Goal: Information Seeking & Learning: Learn about a topic

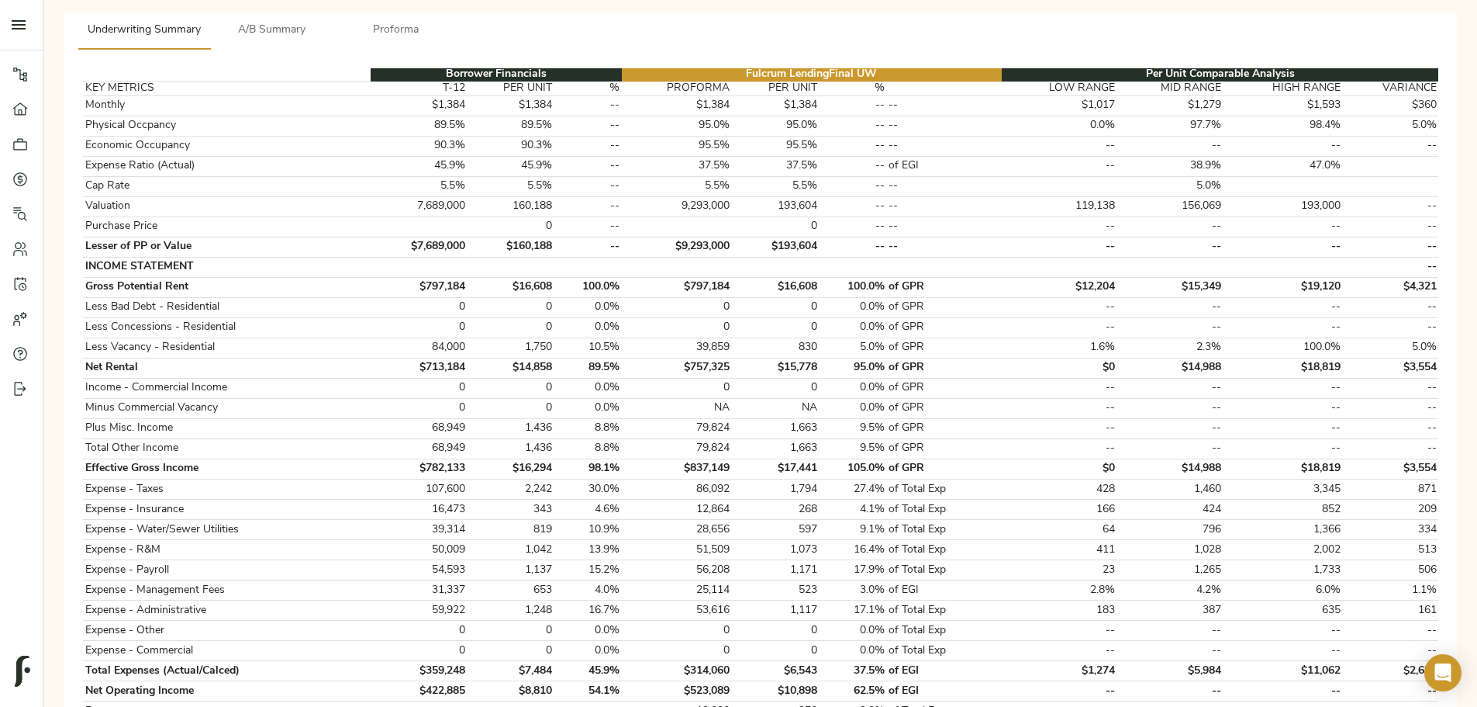
scroll to position [0, 60]
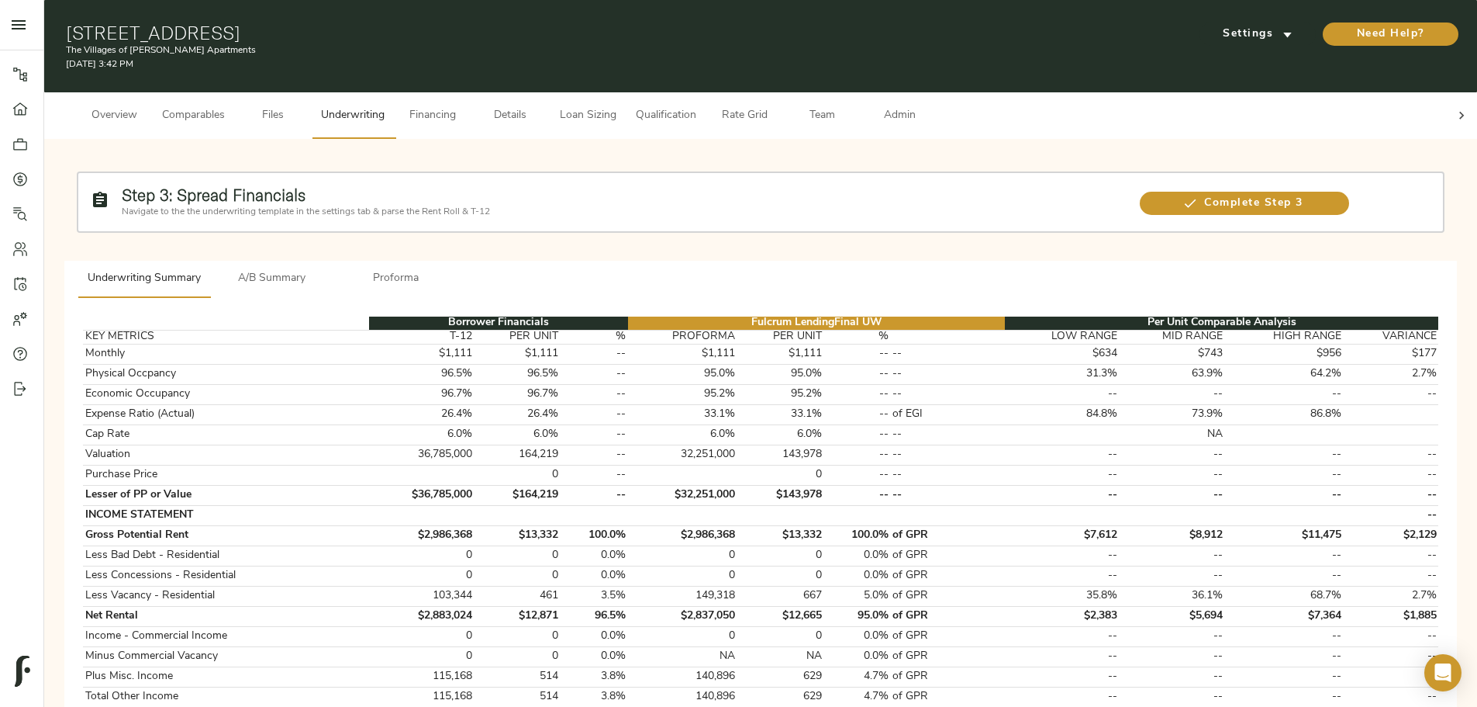
click at [449, 229] on span "Proforma" at bounding box center [396, 278] width 105 height 19
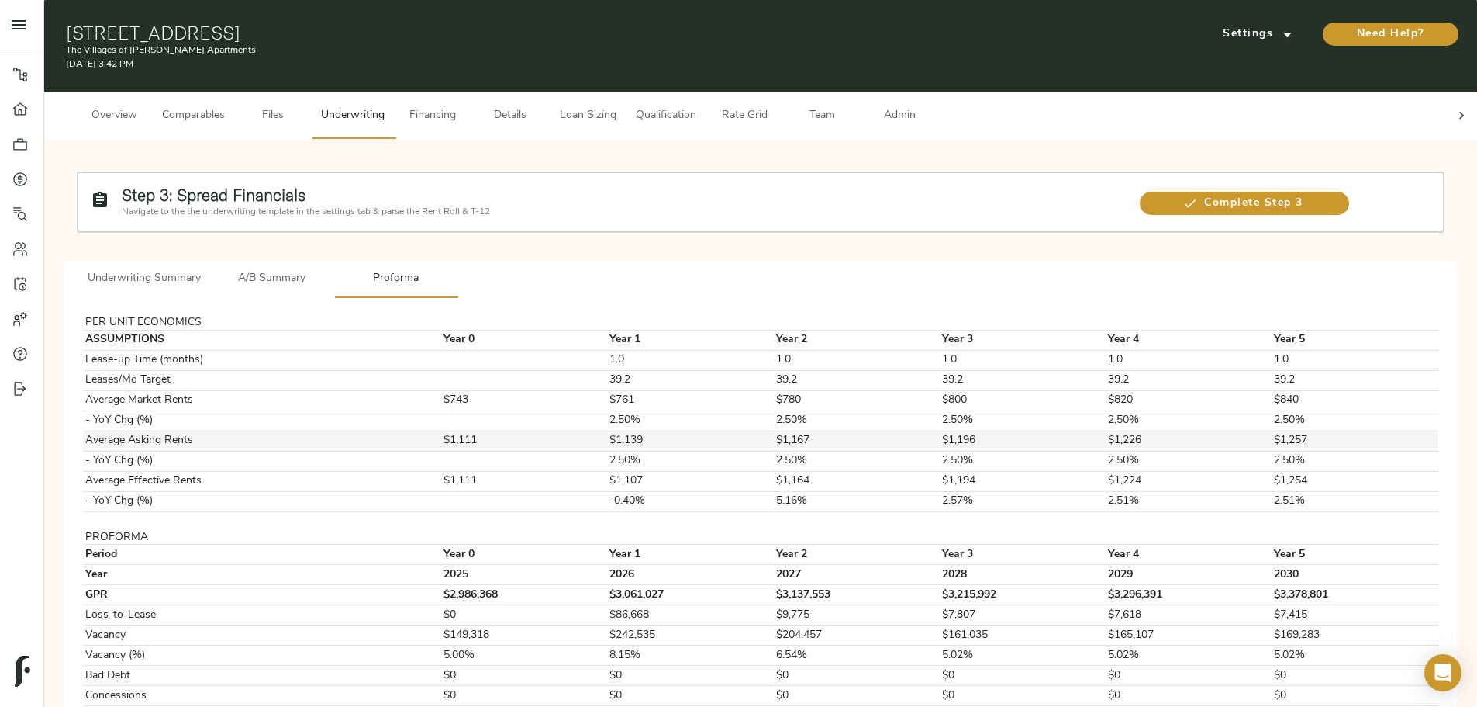
scroll to position [130, 0]
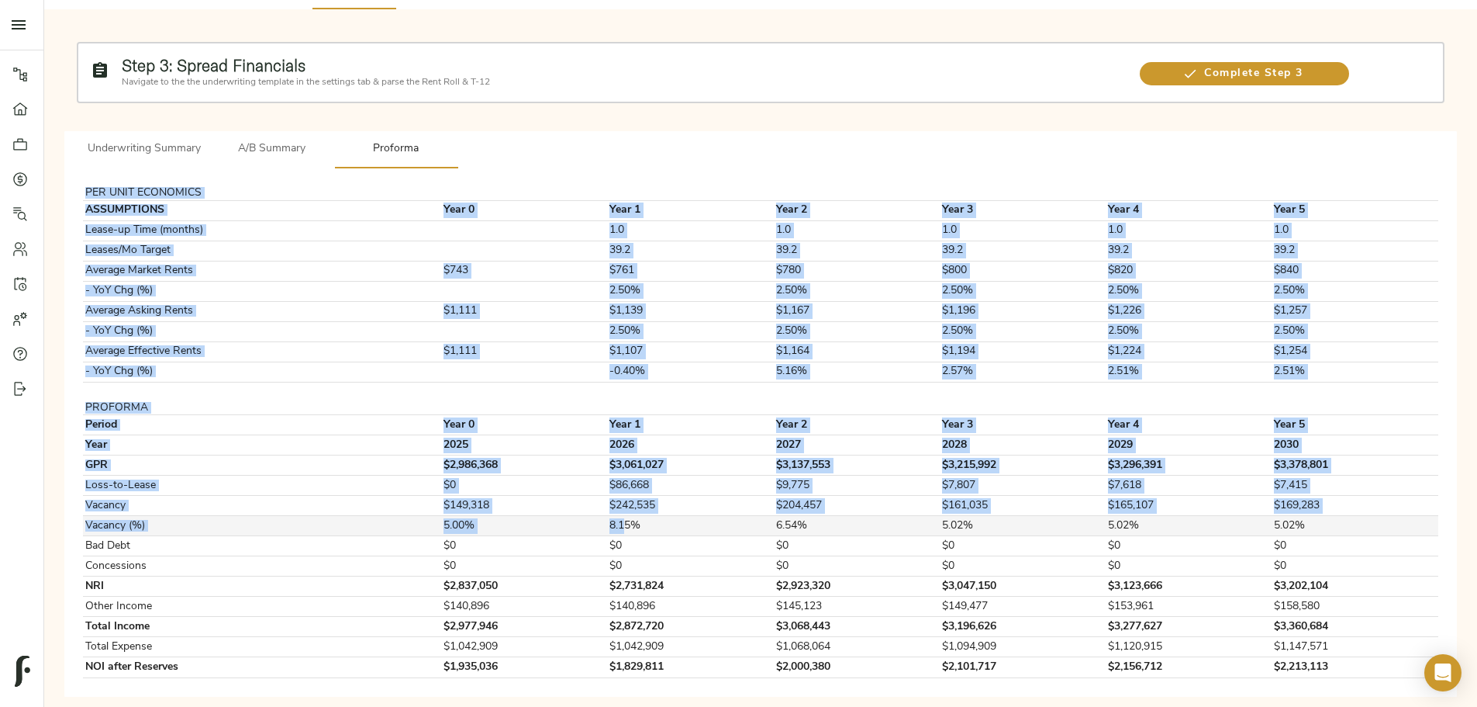
drag, startPoint x: 342, startPoint y: 380, endPoint x: 679, endPoint y: 491, distance: 354.4
click at [592, 229] on div "PER UNIT ECONOMICS ASSUMPTIONS Year 0 Year 1 Year 2 Year 3 Year 4 Year 5 Lease-…" at bounding box center [761, 432] width 1368 height 503
click at [592, 229] on td "8.15%" at bounding box center [691, 526] width 166 height 20
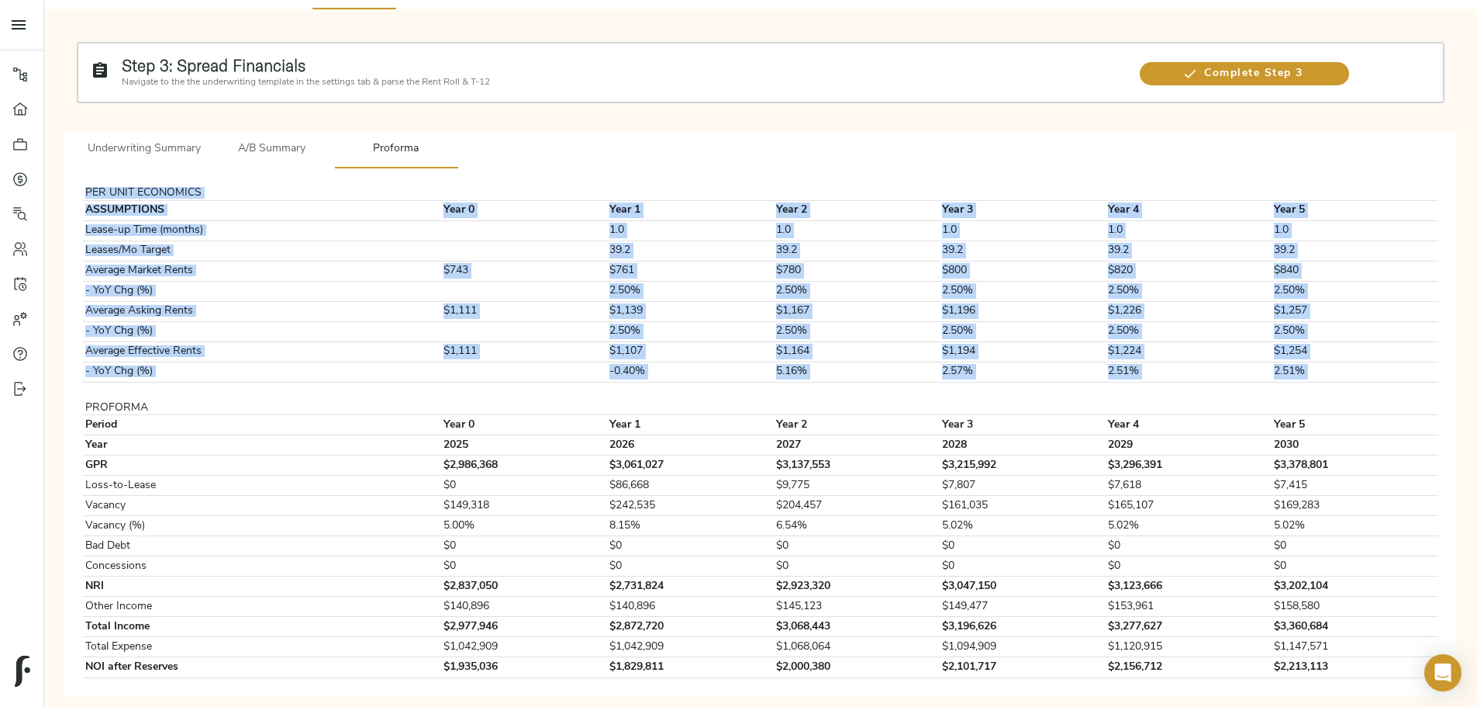
drag, startPoint x: 351, startPoint y: 378, endPoint x: 1194, endPoint y: 645, distance: 884.3
click at [592, 229] on div "Step 3: Spread Financials Navigate to the the underwriting template in the sett…" at bounding box center [761, 363] width 1408 height 682
copy tbody "PER UNIT ECONOMICS ASSUMPTIONS Year 0 Year 1 Year 2 Year 3 Year 4 Year 5 Lease-…"
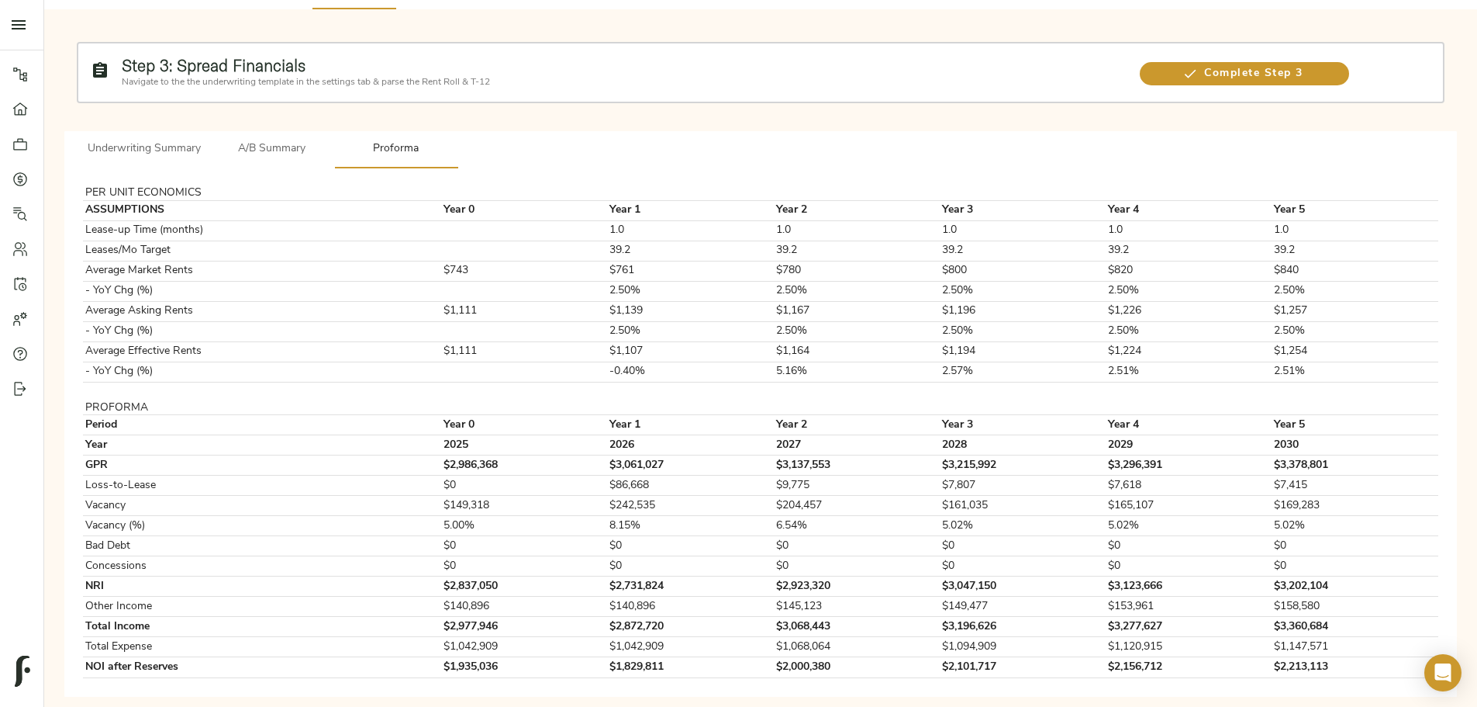
click at [273, 229] on div "Step 3: Spread Financials Navigate to the the underwriting template in the sett…" at bounding box center [761, 363] width 1408 height 682
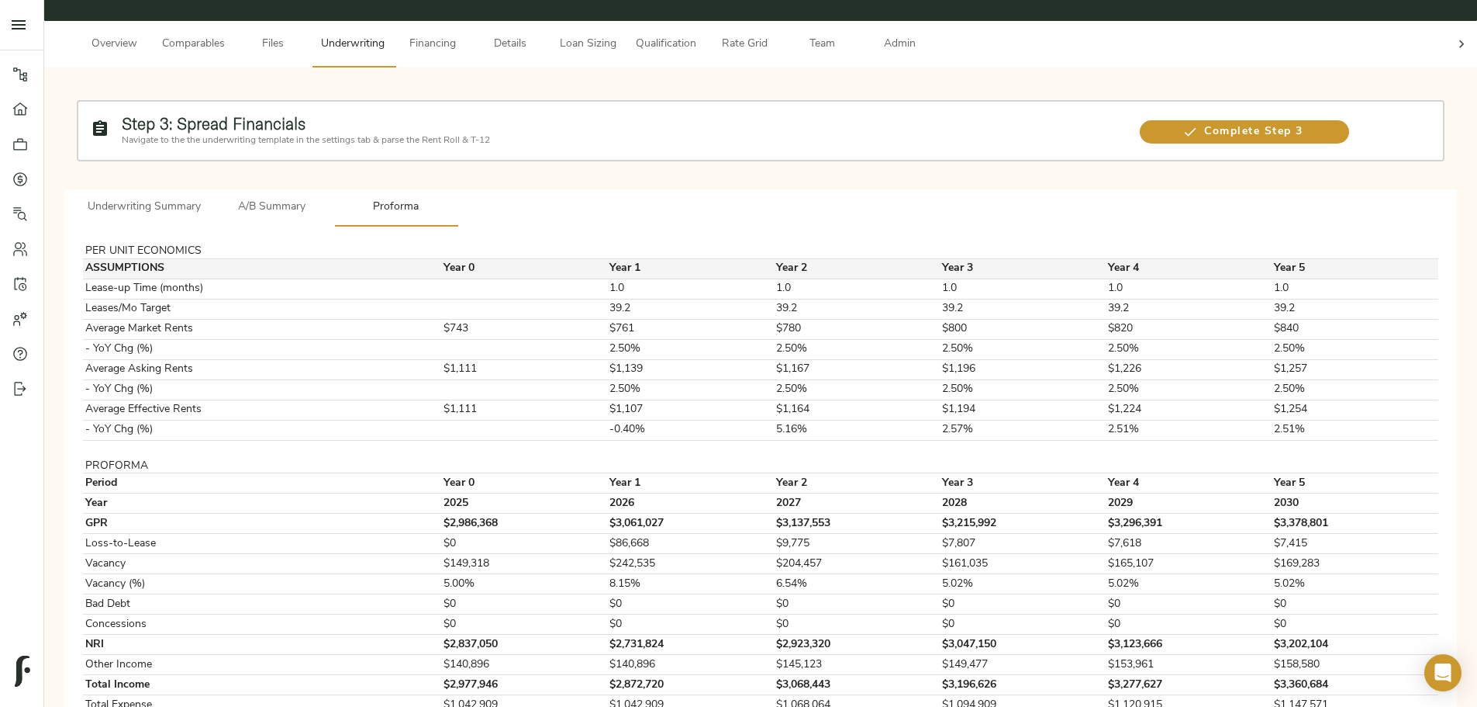
scroll to position [0, 0]
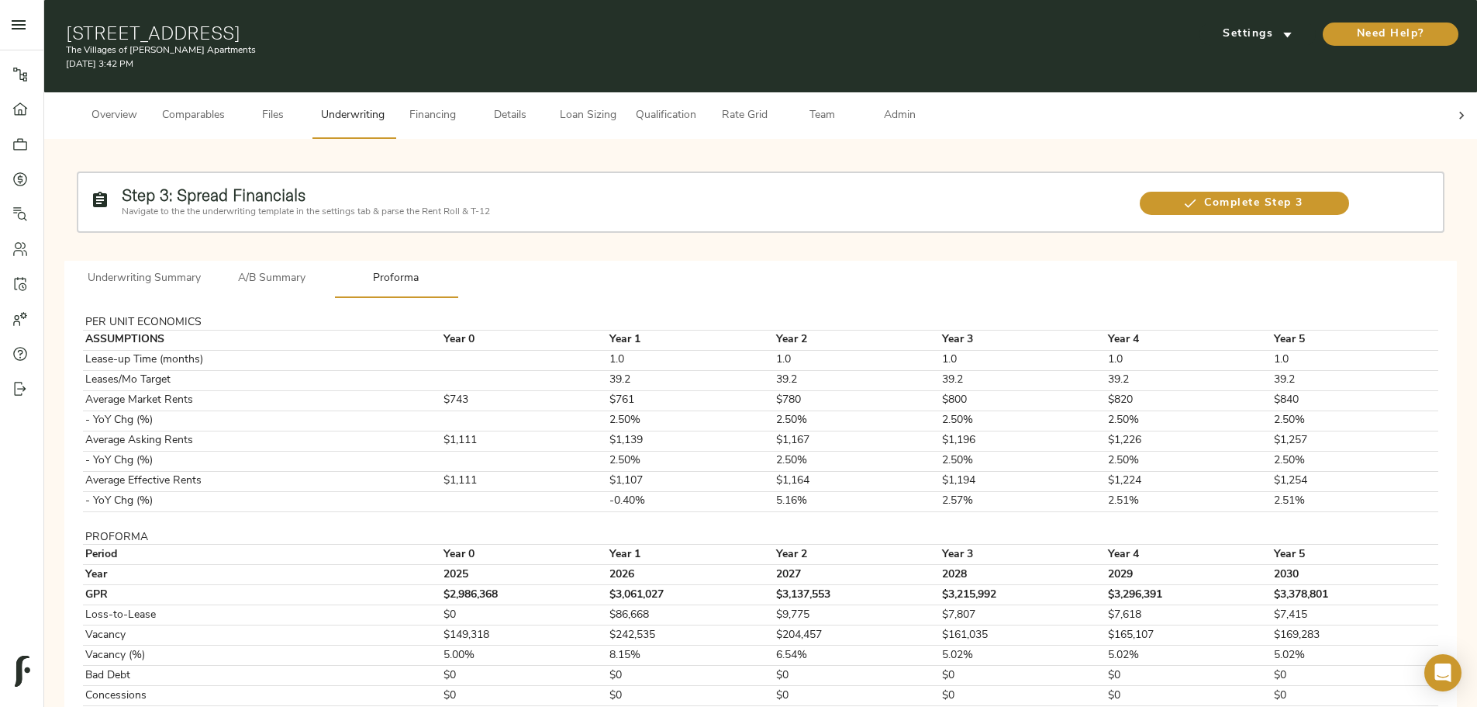
click at [325, 229] on span "A/B Summary" at bounding box center [271, 278] width 105 height 19
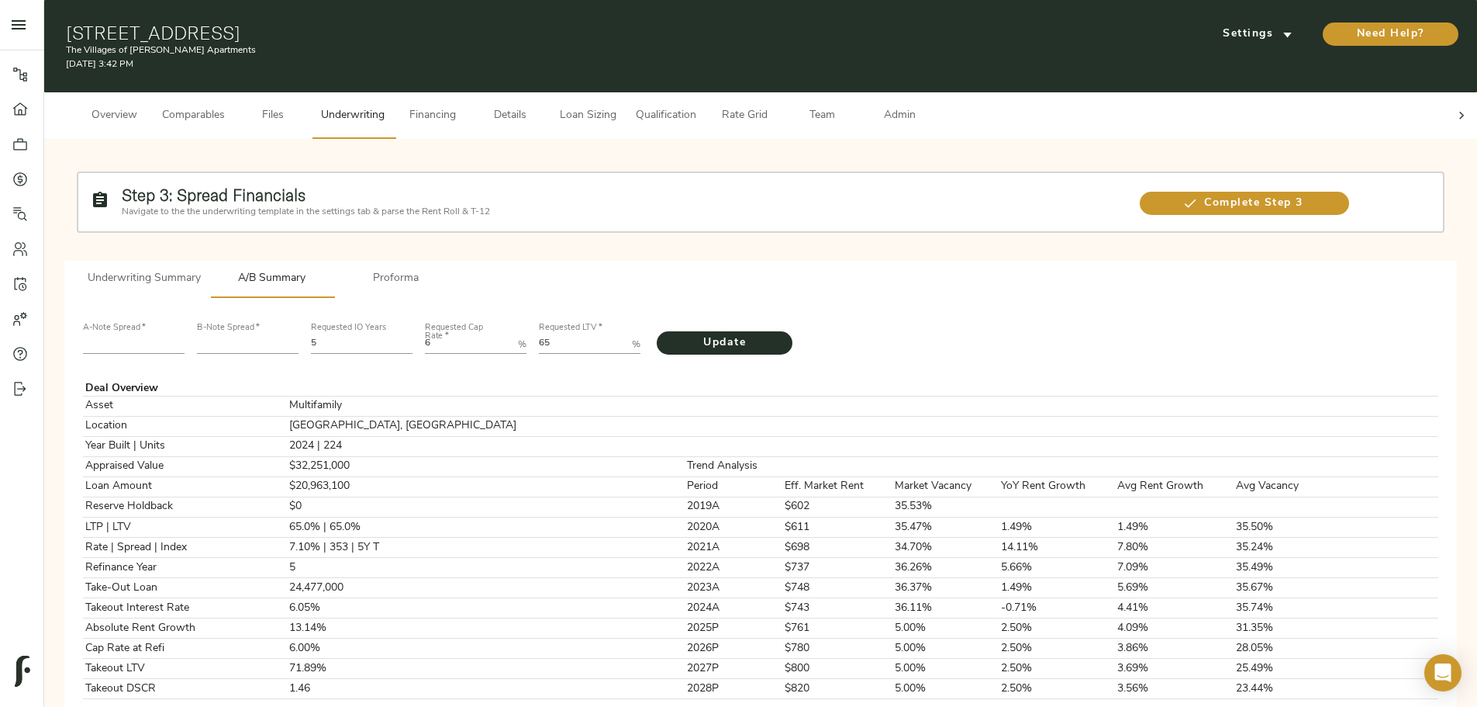
click at [201, 229] on span "Underwriting Summary" at bounding box center [144, 278] width 113 height 19
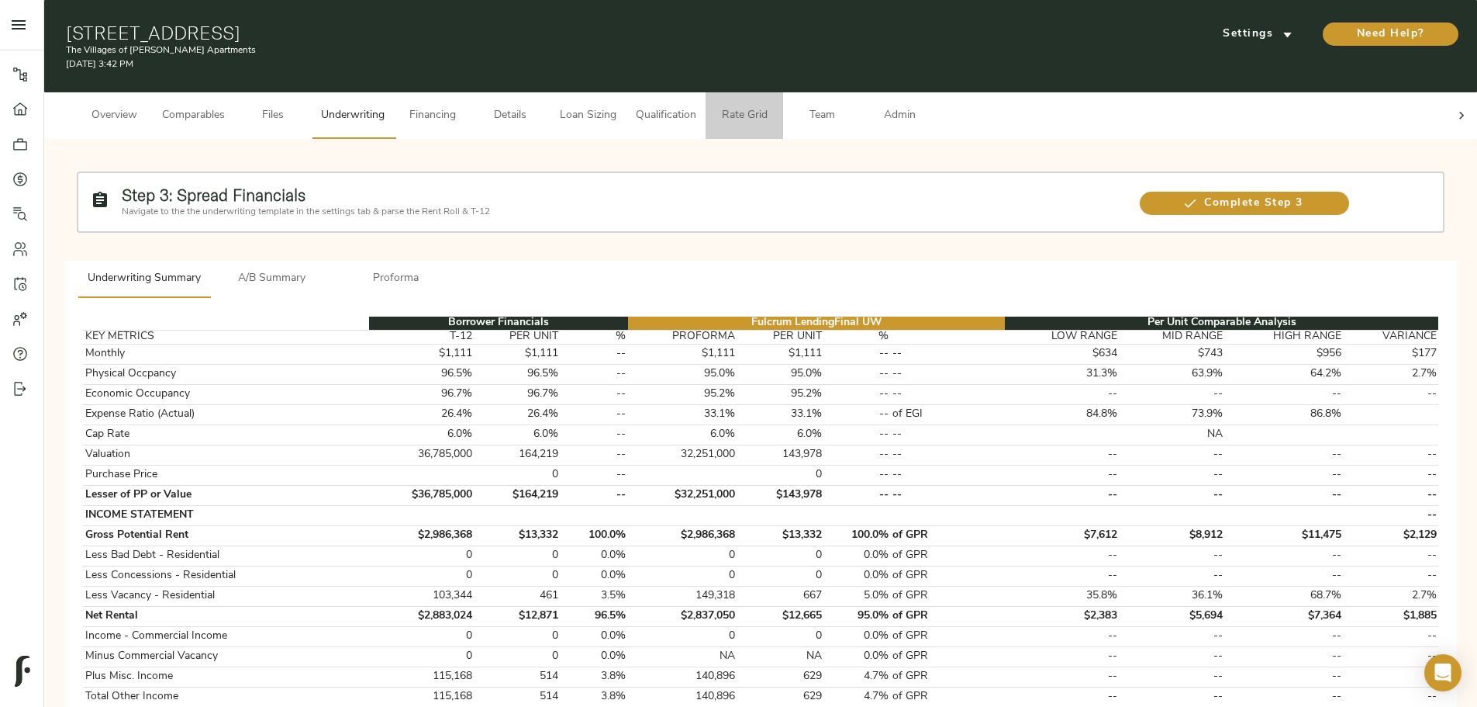
click at [592, 110] on span "Rate Grid" at bounding box center [744, 115] width 59 height 19
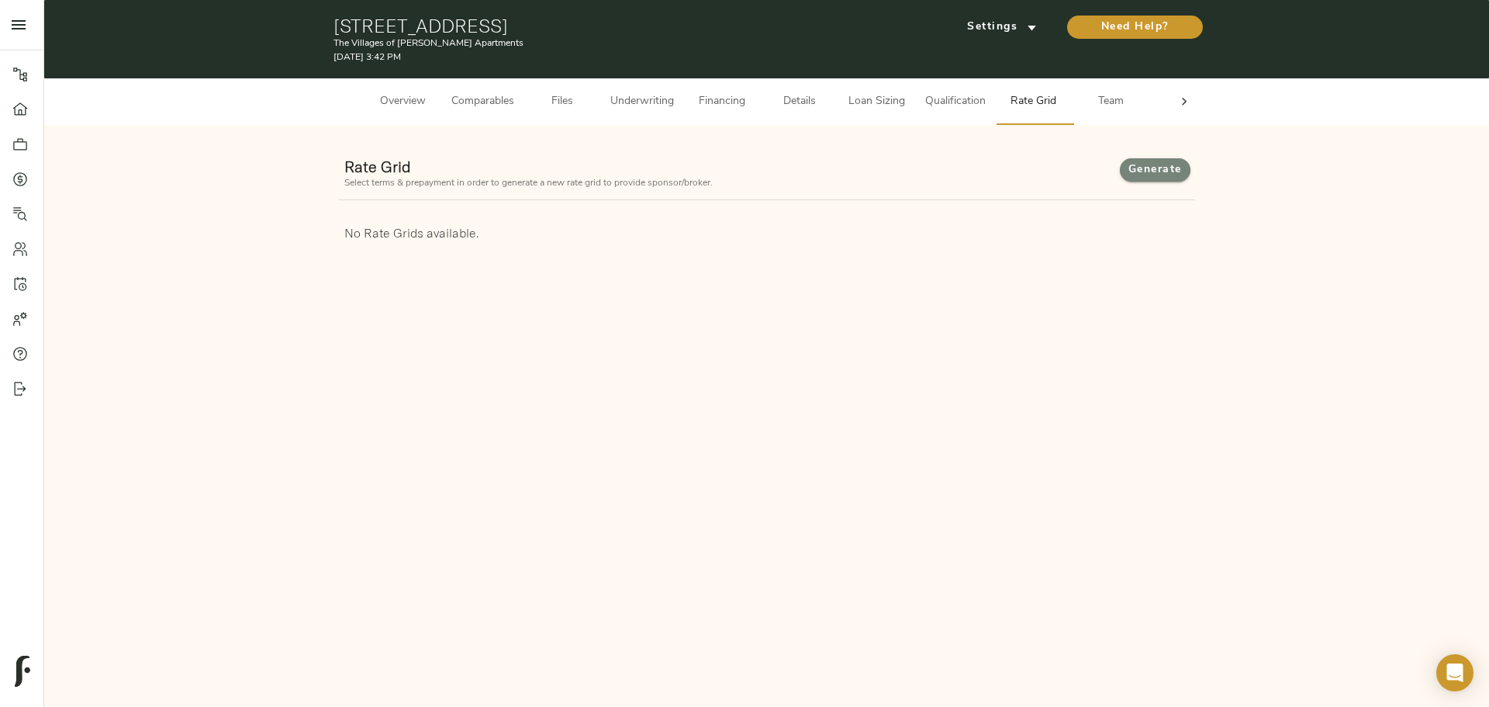
click at [592, 172] on span "Generate" at bounding box center [1155, 170] width 40 height 19
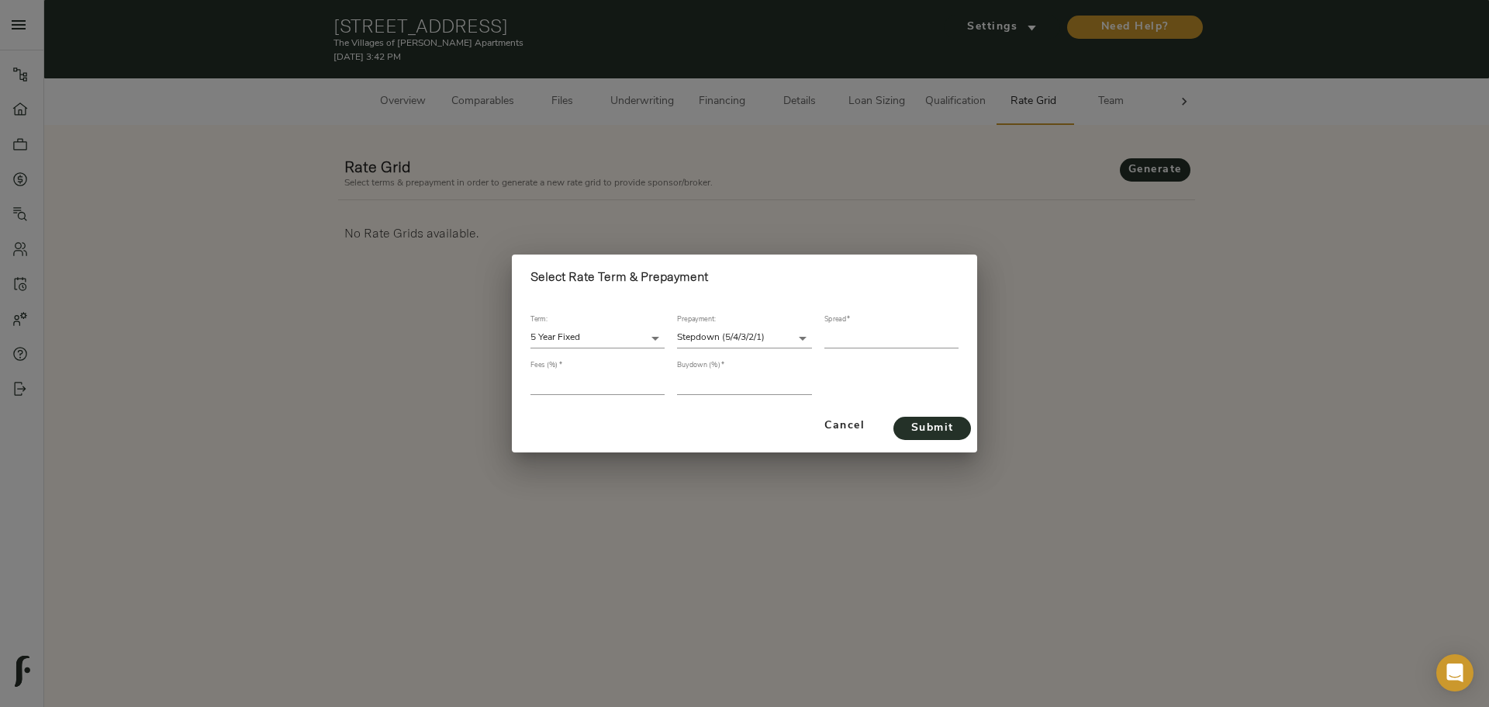
click at [592, 229] on input "number" at bounding box center [891, 337] width 134 height 21
type input "356"
click at [550, 229] on input "number" at bounding box center [597, 383] width 134 height 21
type input "1"
click at [592, 229] on input "number" at bounding box center [744, 383] width 134 height 21
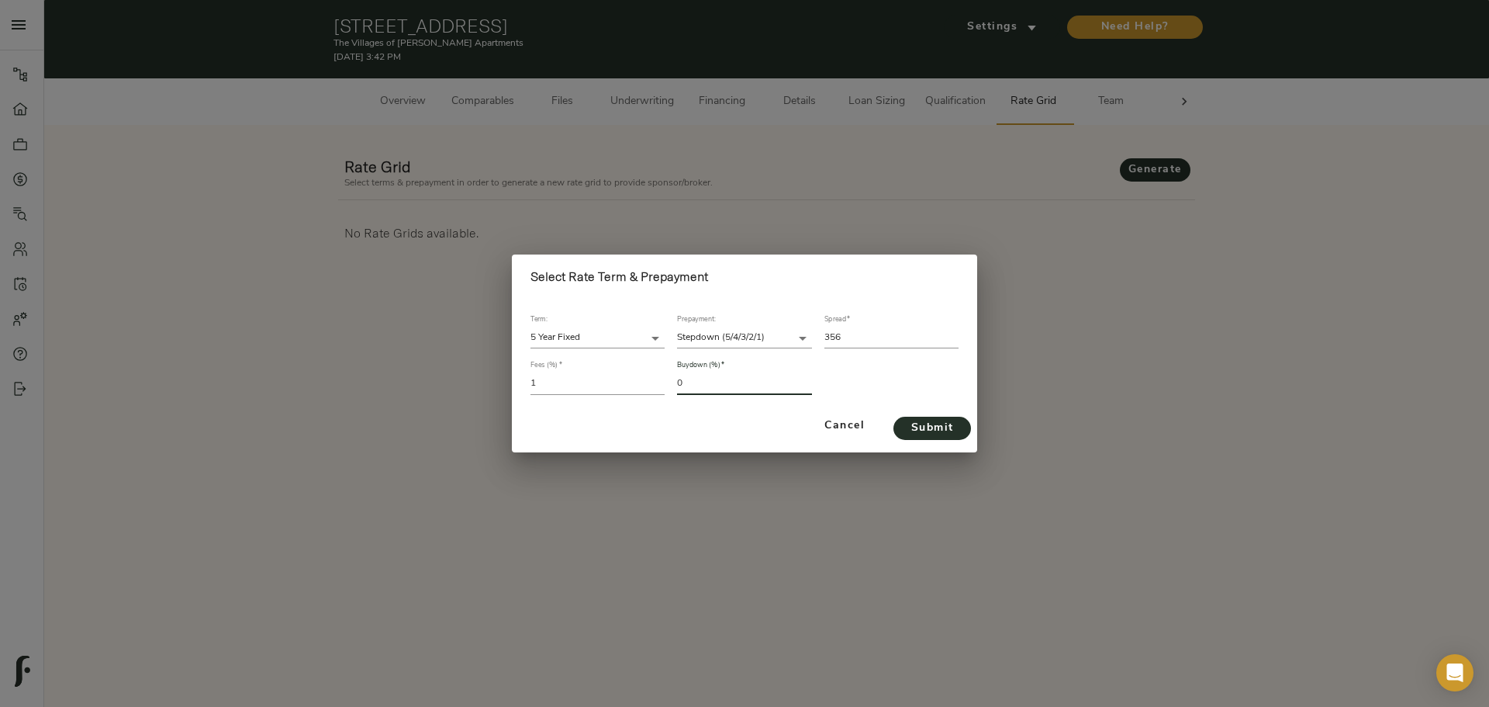
type input "0"
click at [592, 229] on body "The Villages of [PERSON_NAME] Apartments - [STREET_ADDRESS] Pipeline Dashboard …" at bounding box center [744, 353] width 1489 height 707
click at [592, 229] on div at bounding box center [744, 353] width 1489 height 707
click at [592, 229] on button "Submit" at bounding box center [932, 427] width 78 height 23
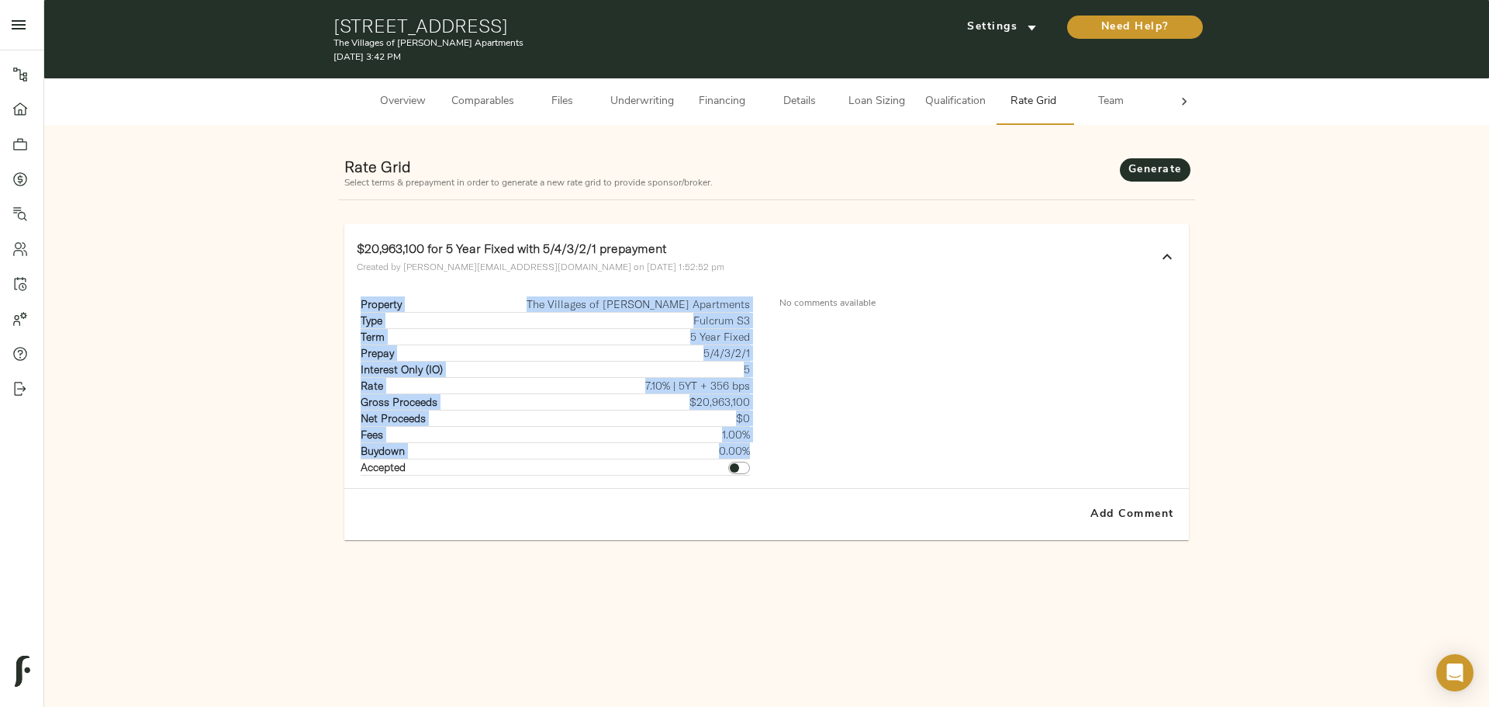
drag, startPoint x: 361, startPoint y: 310, endPoint x: 748, endPoint y: 448, distance: 410.6
click at [592, 229] on tbody "Property The Villages of [PERSON_NAME] Apartments Type Fulcrum S3 Term 5 Year F…" at bounding box center [555, 385] width 389 height 179
copy tbody "Property The Villages of [PERSON_NAME] Apartments Type Fulcrum S3 Term 5 Year F…"
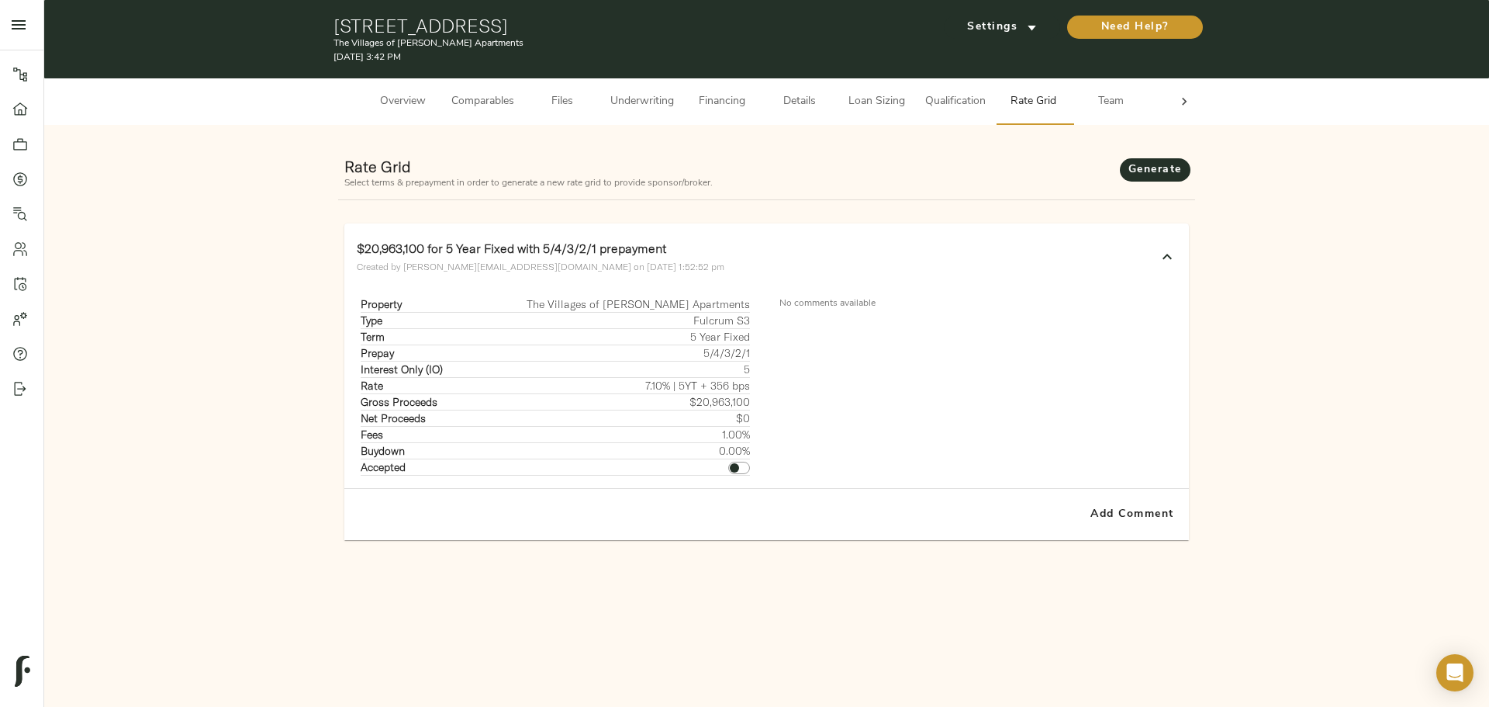
click at [309, 229] on div "Rate Grid Select terms & prepayment in order to generate a new rate grid to pro…" at bounding box center [767, 354] width 1420 height 435
click at [592, 96] on span "Underwriting" at bounding box center [642, 101] width 64 height 19
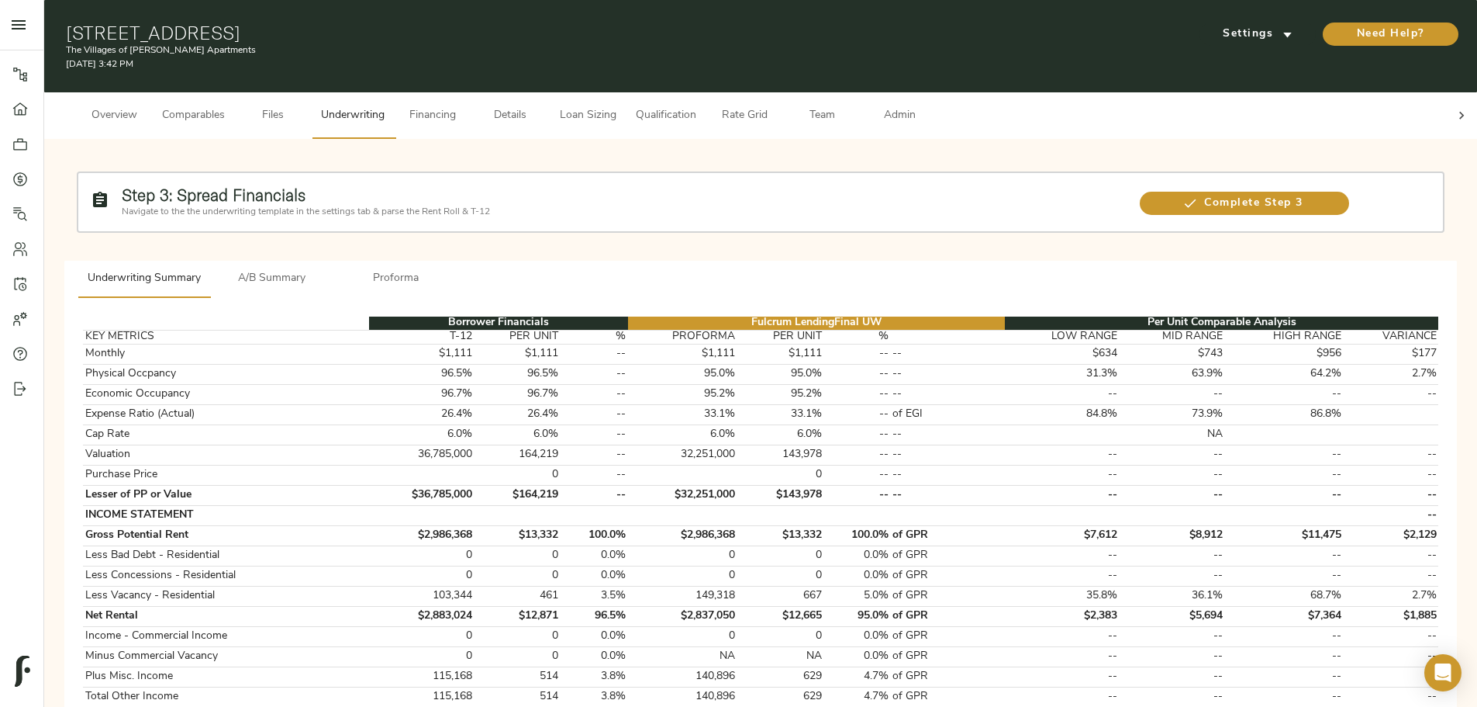
click at [540, 106] on span "Details" at bounding box center [510, 115] width 59 height 19
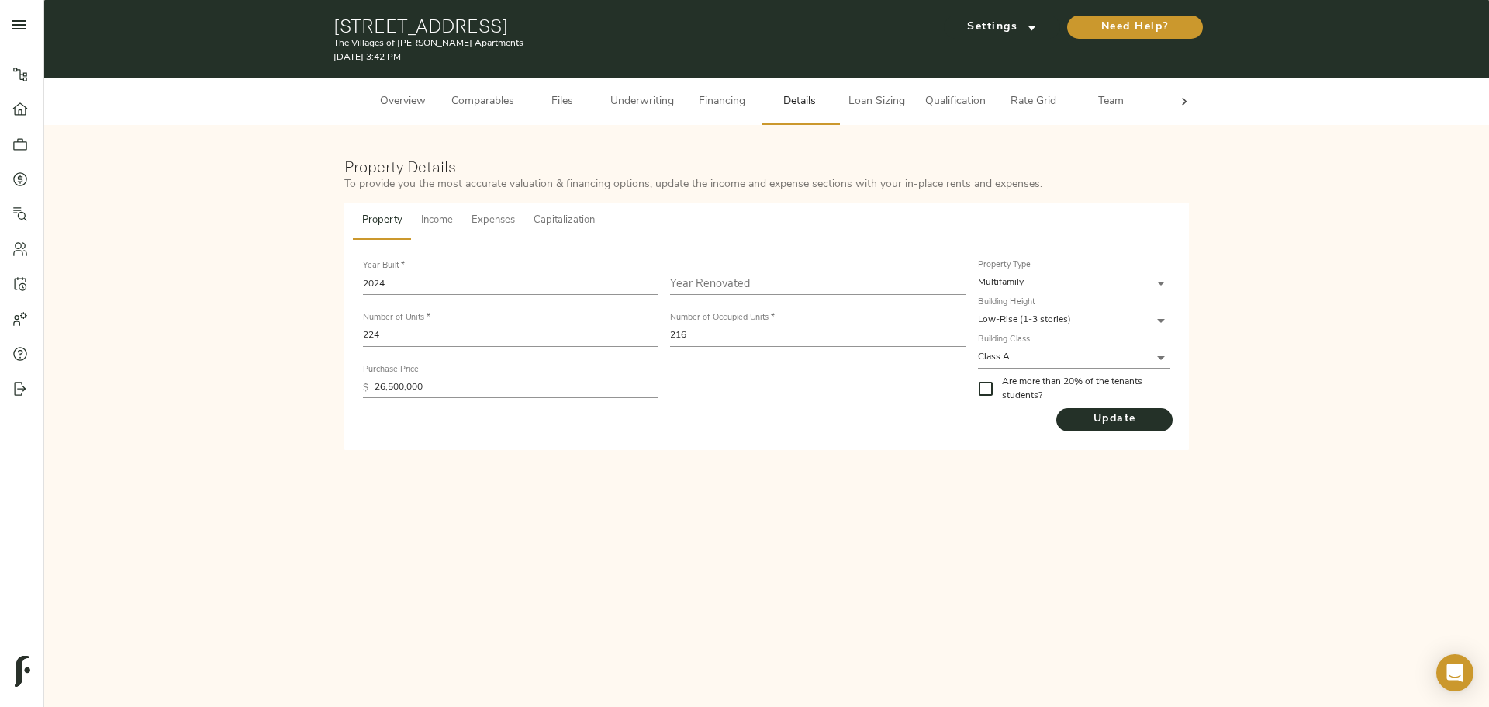
click at [579, 218] on span "Capitalization" at bounding box center [564, 221] width 61 height 18
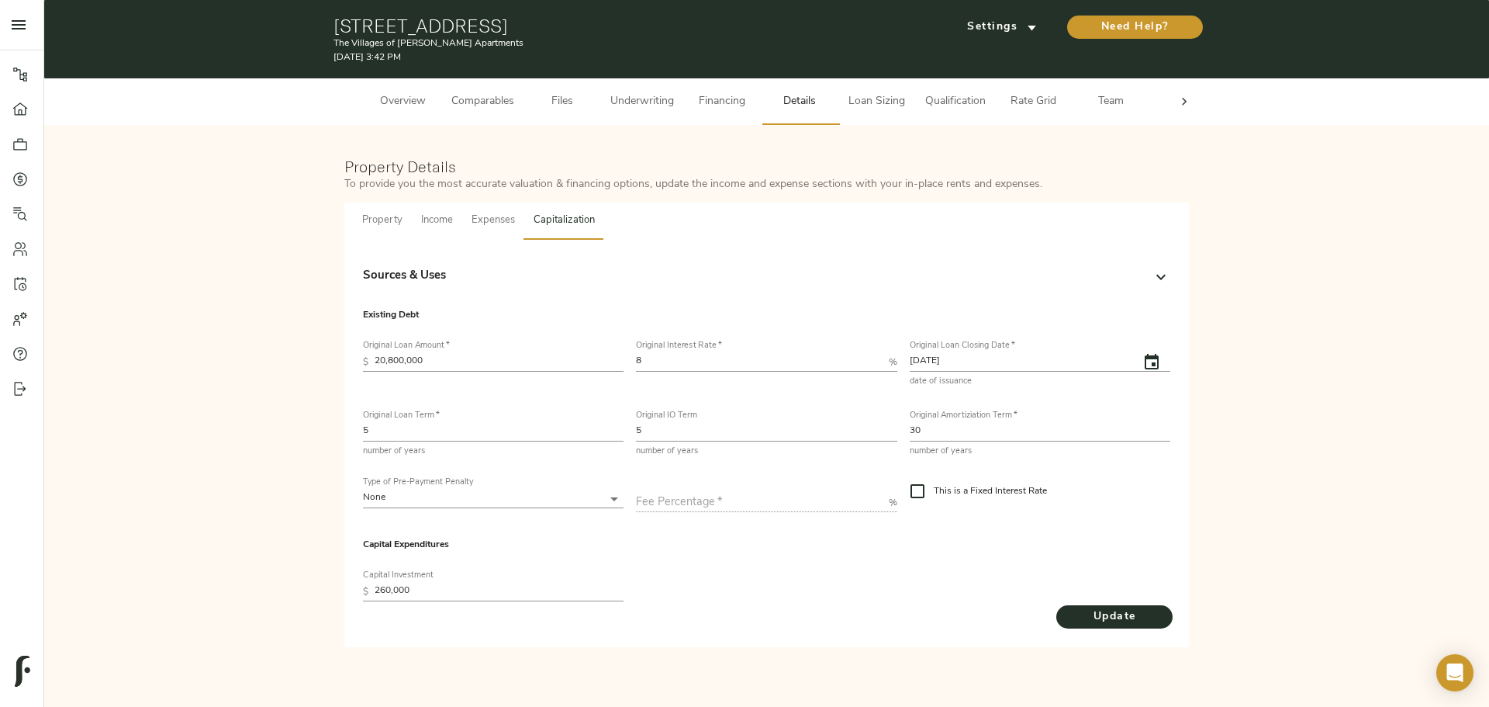
click at [510, 229] on div "Sources & Uses" at bounding box center [766, 276] width 807 height 37
